Goal: Information Seeking & Learning: Find specific fact

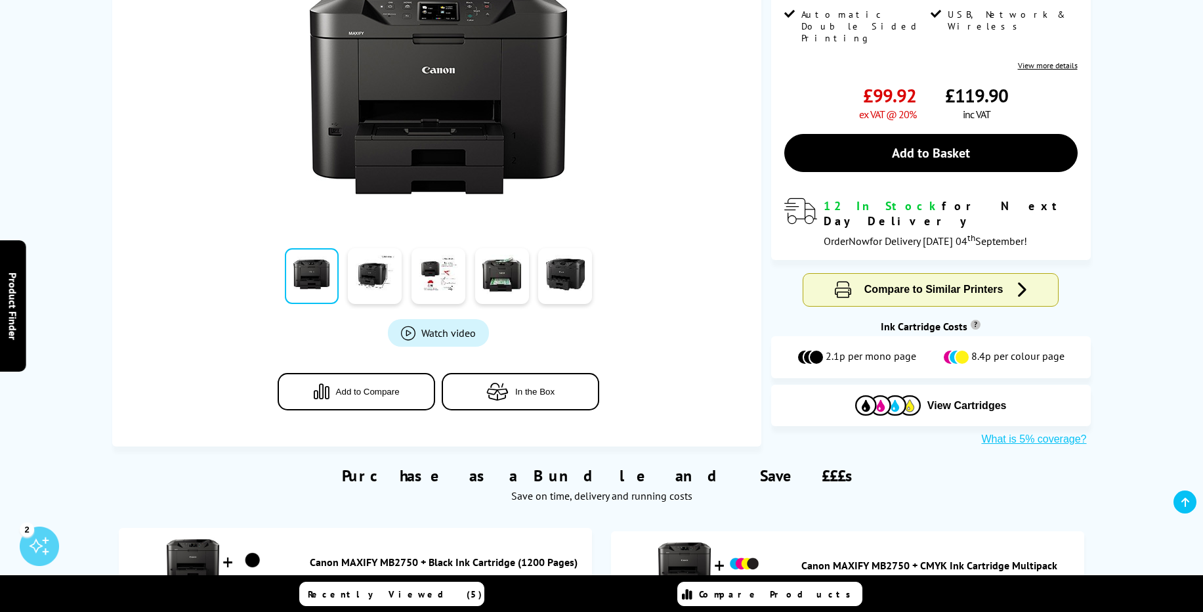
scroll to position [79, 0]
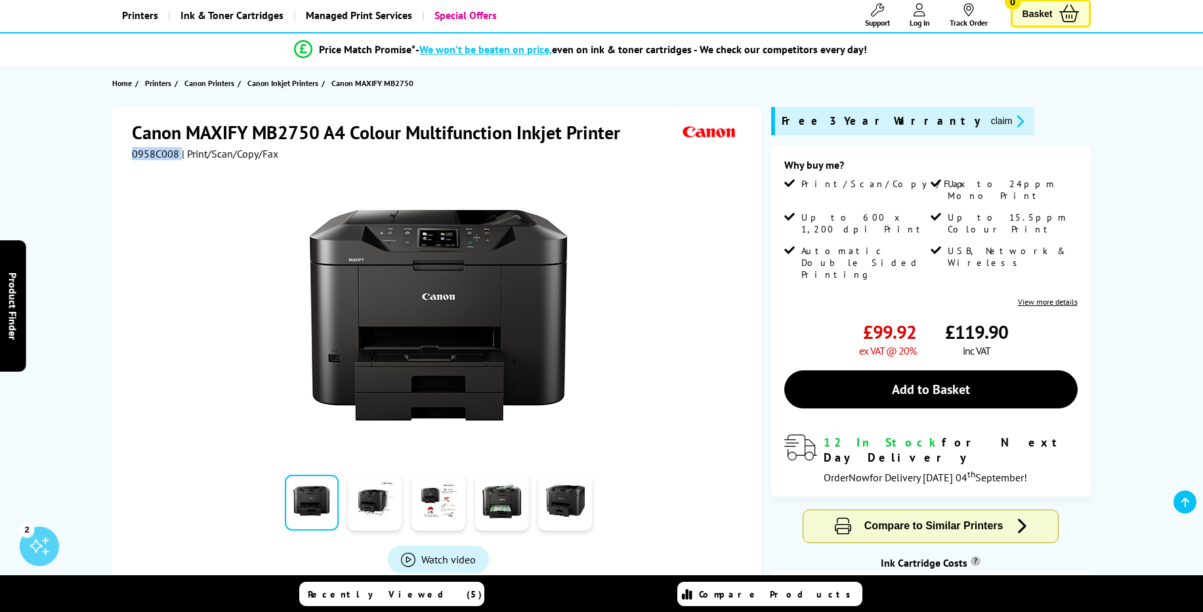
drag, startPoint x: 132, startPoint y: 162, endPoint x: 178, endPoint y: 163, distance: 46.0
click at [178, 160] on div "0958C008 | Print/Scan/Copy/Fax" at bounding box center [205, 153] width 146 height 13
copy div "0958C008"
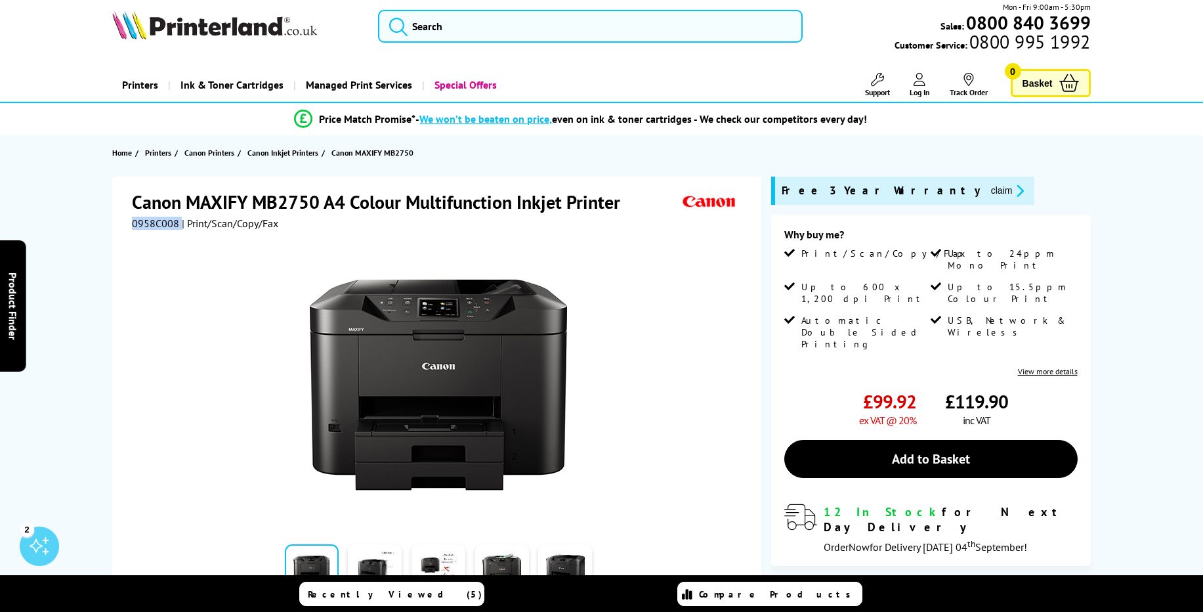
scroll to position [0, 0]
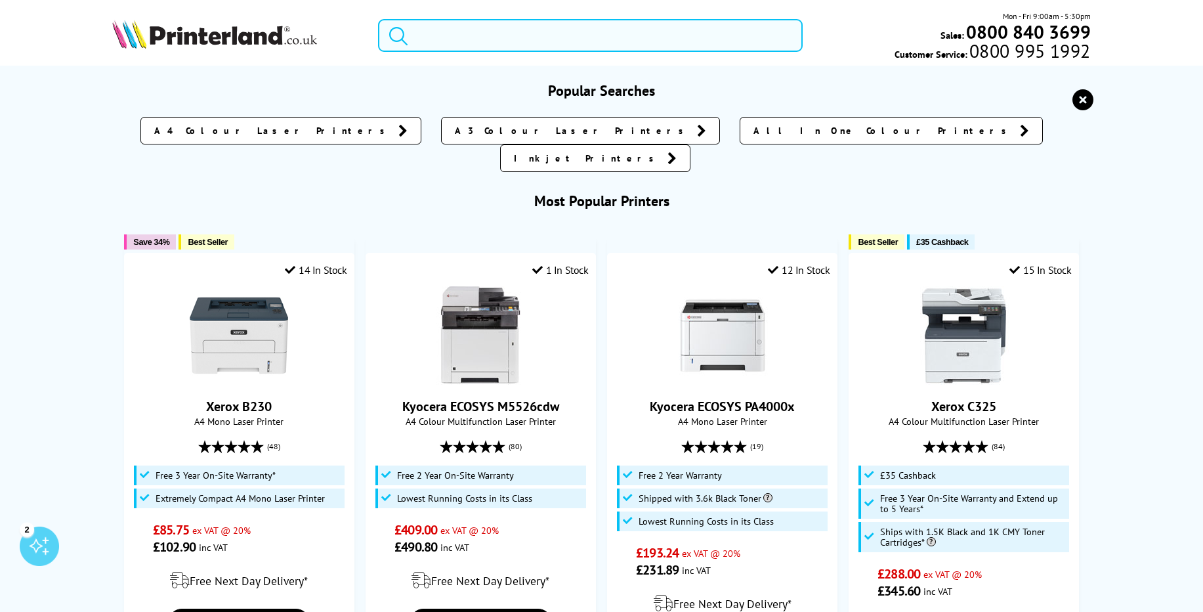
click at [465, 48] on input "search" at bounding box center [590, 35] width 425 height 33
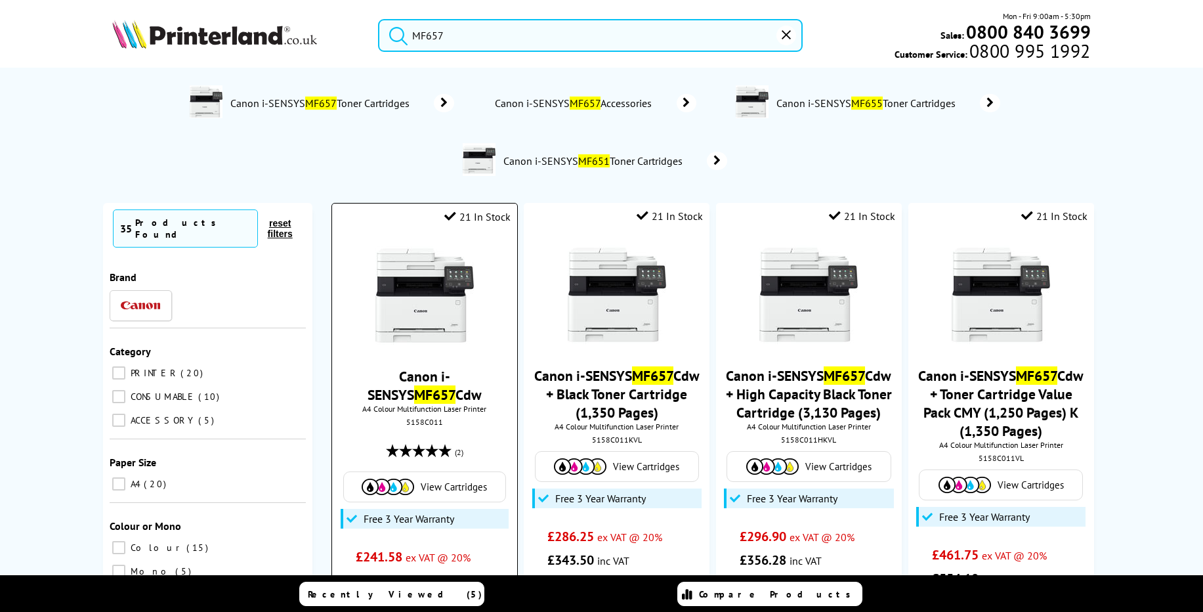
type input "MF657"
click at [438, 404] on link "Canon i-SENSYS MF657 Cdw" at bounding box center [425, 385] width 114 height 37
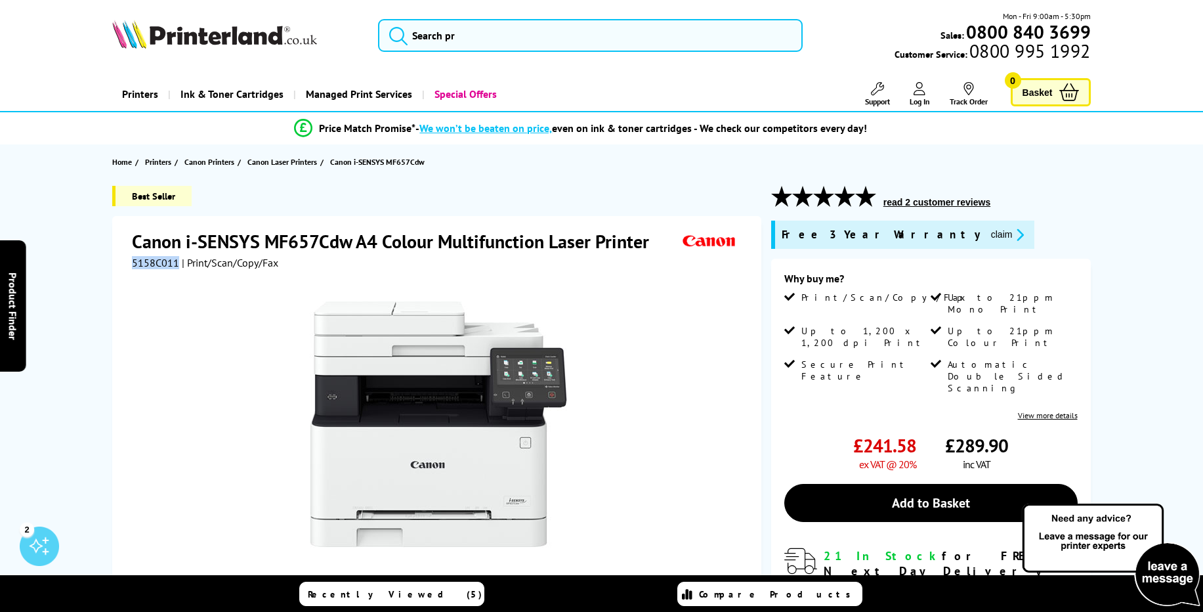
drag, startPoint x: 133, startPoint y: 272, endPoint x: 178, endPoint y: 275, distance: 44.7
click at [177, 269] on div "5158C011 | Print/Scan/Copy/Fax" at bounding box center [205, 262] width 146 height 13
copy div "5158C011"
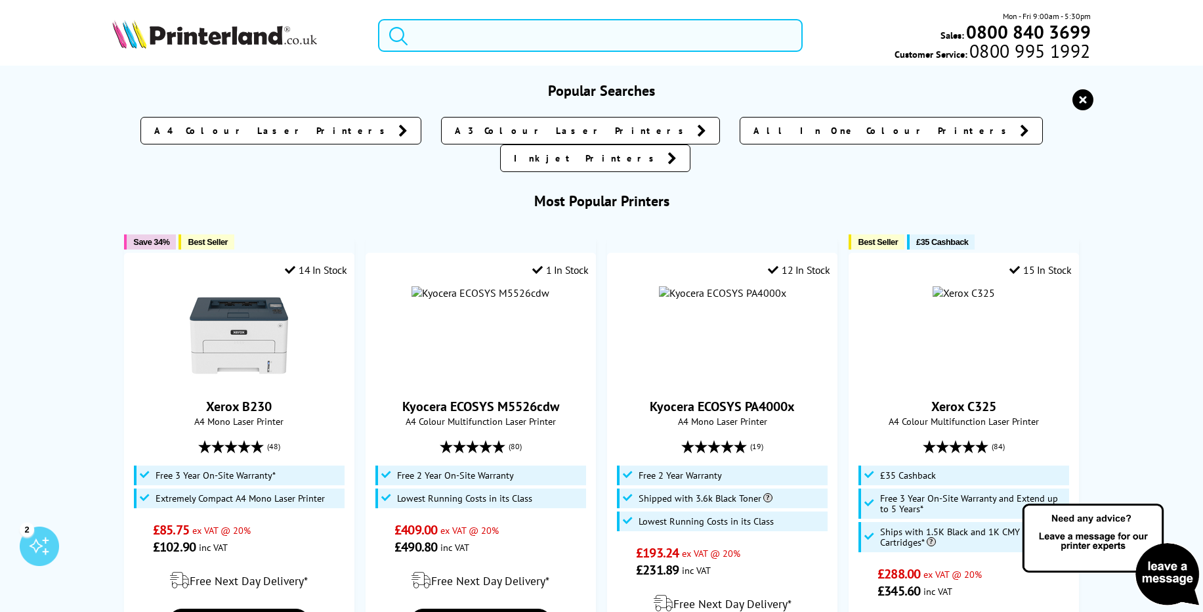
click at [475, 42] on input "search" at bounding box center [590, 35] width 425 height 33
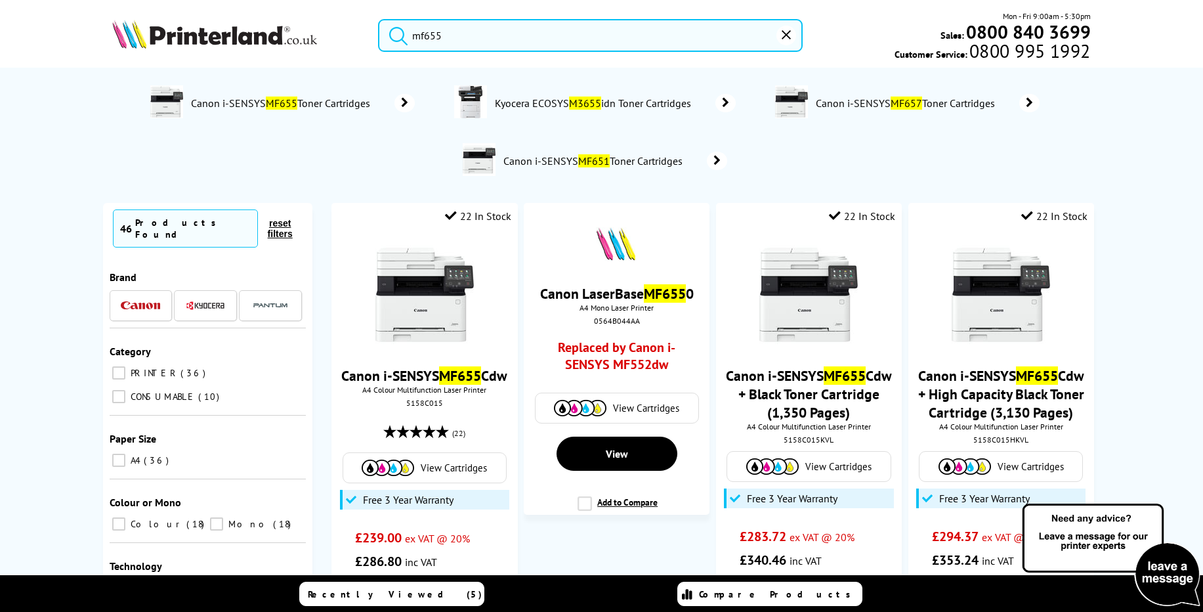
type input "mf655"
click at [379, 19] on button "submit" at bounding box center [395, 33] width 33 height 29
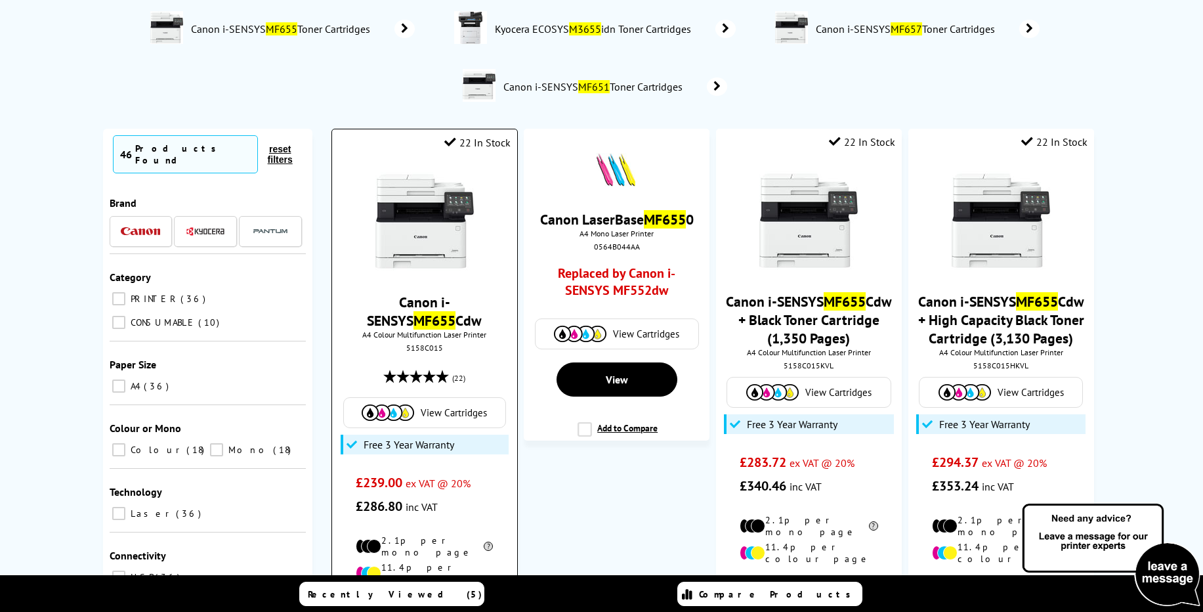
scroll to position [236, 0]
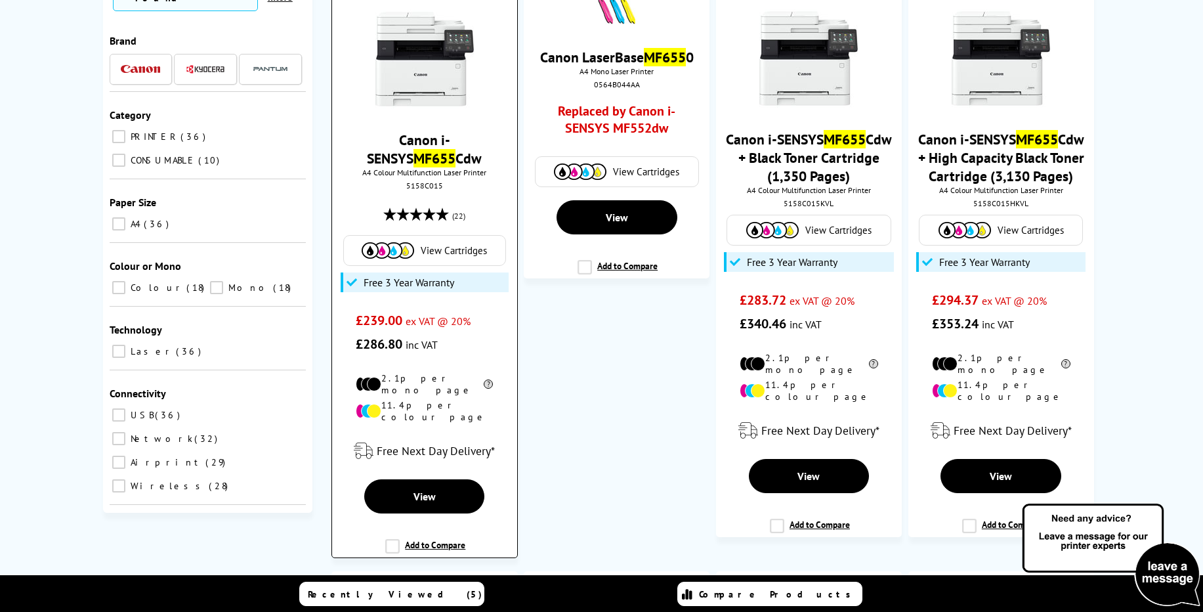
click at [460, 177] on span "A4 Colour Multifunction Laser Printer" at bounding box center [424, 172] width 171 height 10
click at [454, 167] on link "Canon i-SENSYS MF655 Cdw" at bounding box center [424, 149] width 115 height 37
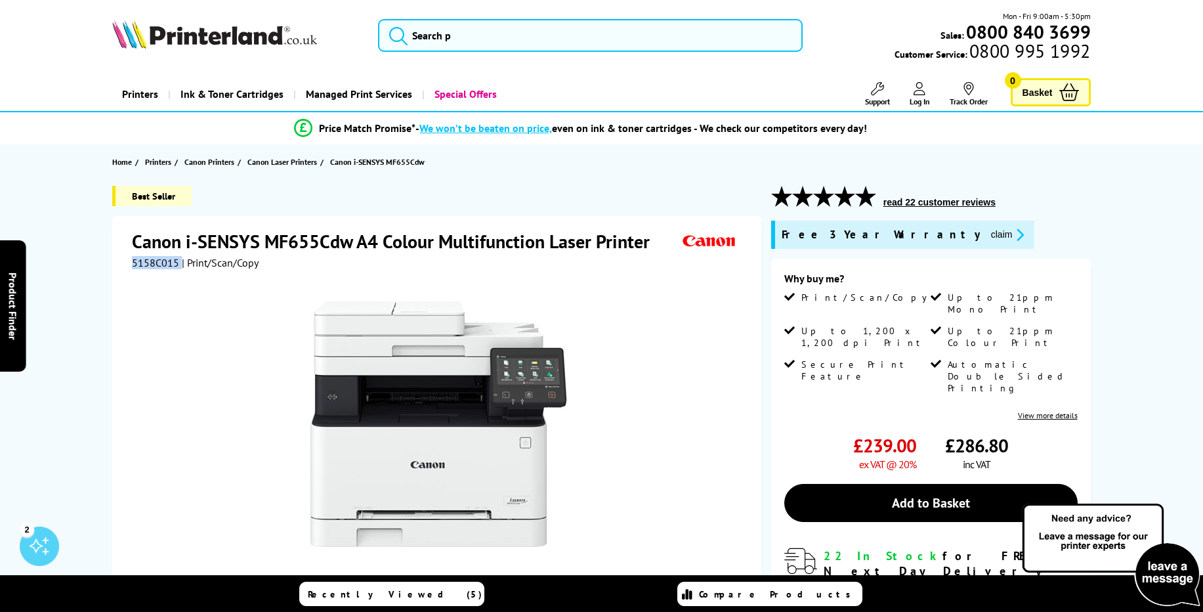
drag, startPoint x: 130, startPoint y: 274, endPoint x: 178, endPoint y: 281, distance: 48.4
click at [179, 272] on div "Canon i-SENSYS MF655Cdw A4 Colour Multifunction Laser Printer 5158C015 | Print/…" at bounding box center [436, 499] width 649 height 566
copy div "5158C015"
